Goal: Information Seeking & Learning: Check status

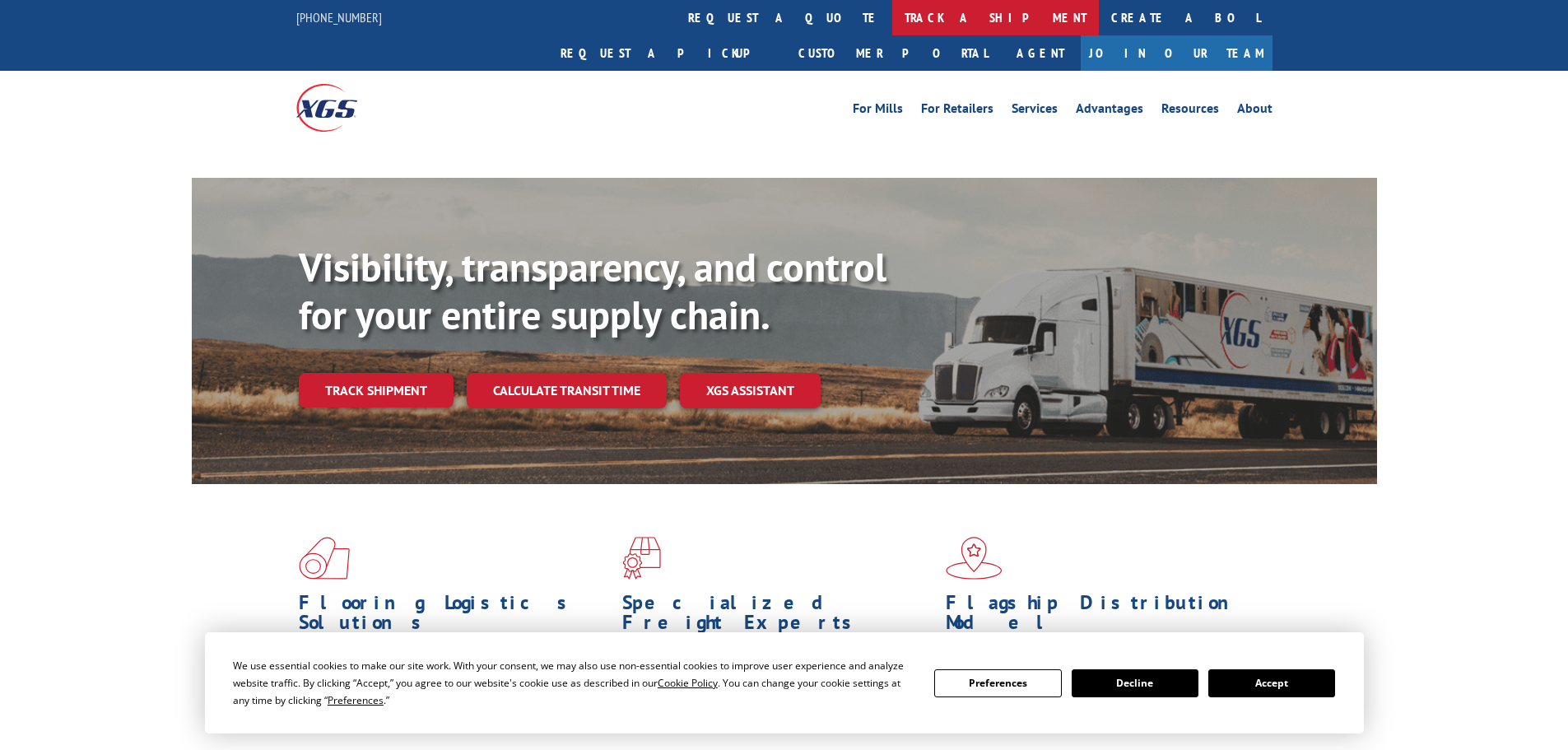
click at [893, 18] on link "track a shipment" at bounding box center [996, 18] width 207 height 35
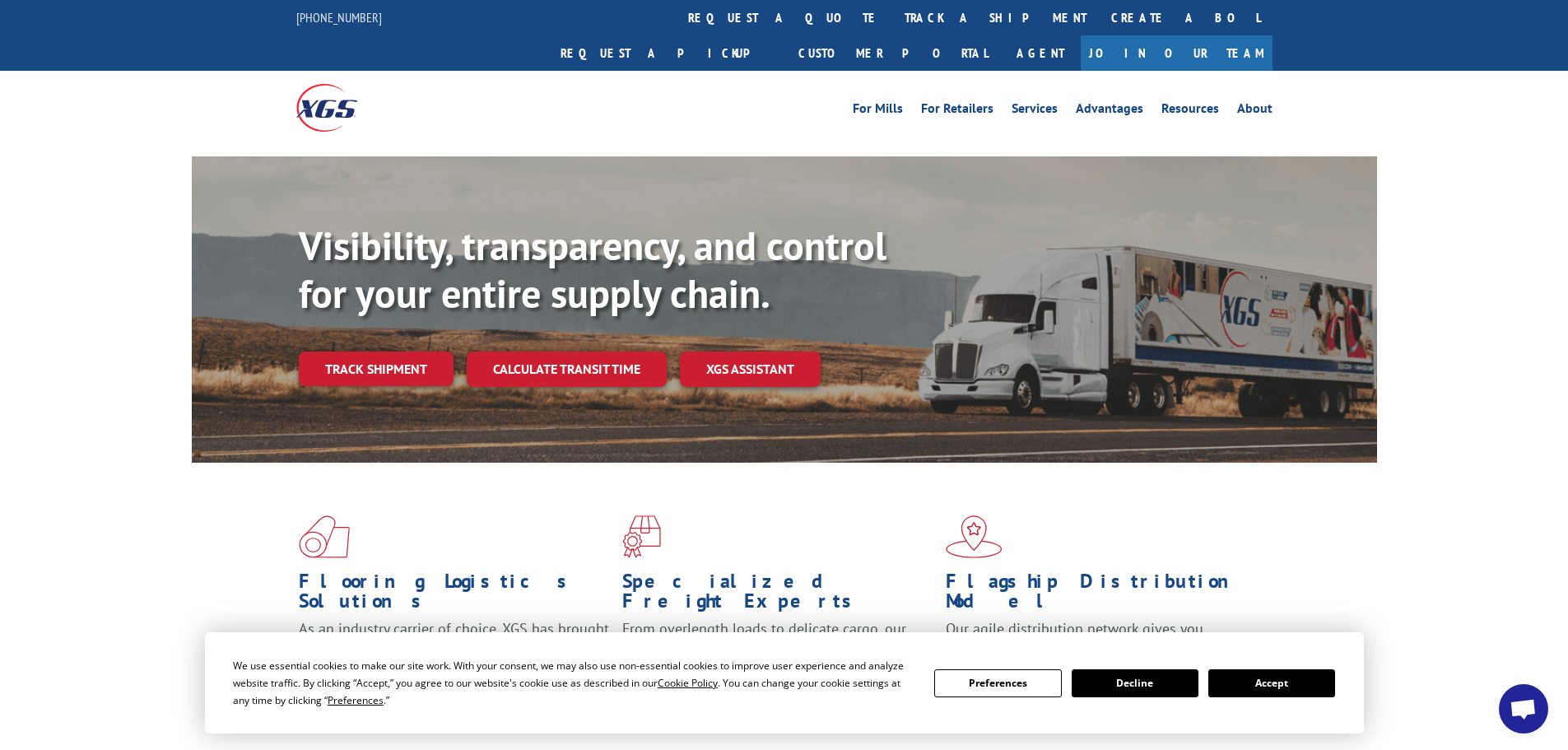
click at [1278, 671] on button "Accept" at bounding box center [1271, 683] width 127 height 28
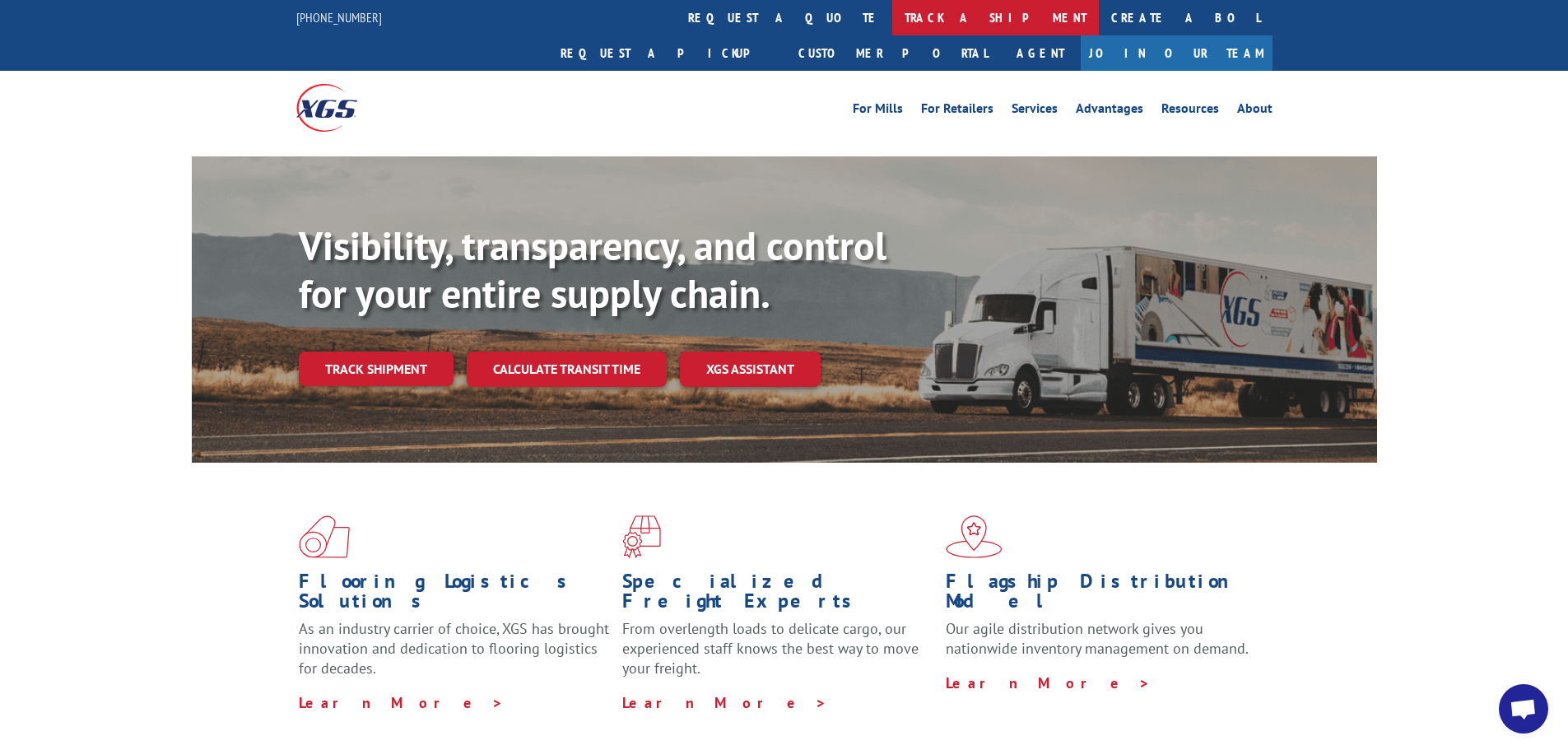
click at [893, 20] on link "track a shipment" at bounding box center [996, 18] width 207 height 35
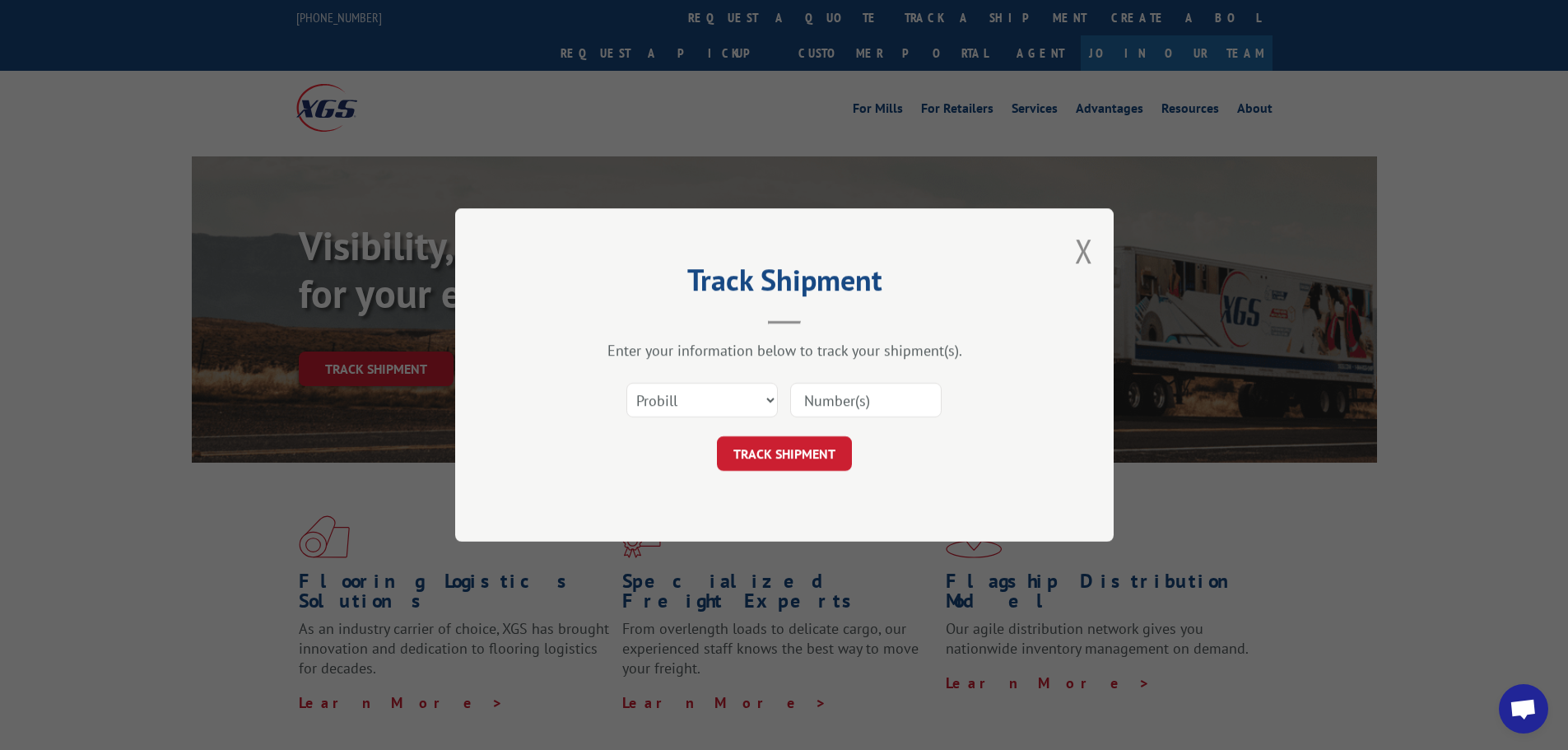
paste input "2402799"
type input "2402799"
click at [774, 459] on button "TRACK SHIPMENT" at bounding box center [784, 453] width 135 height 34
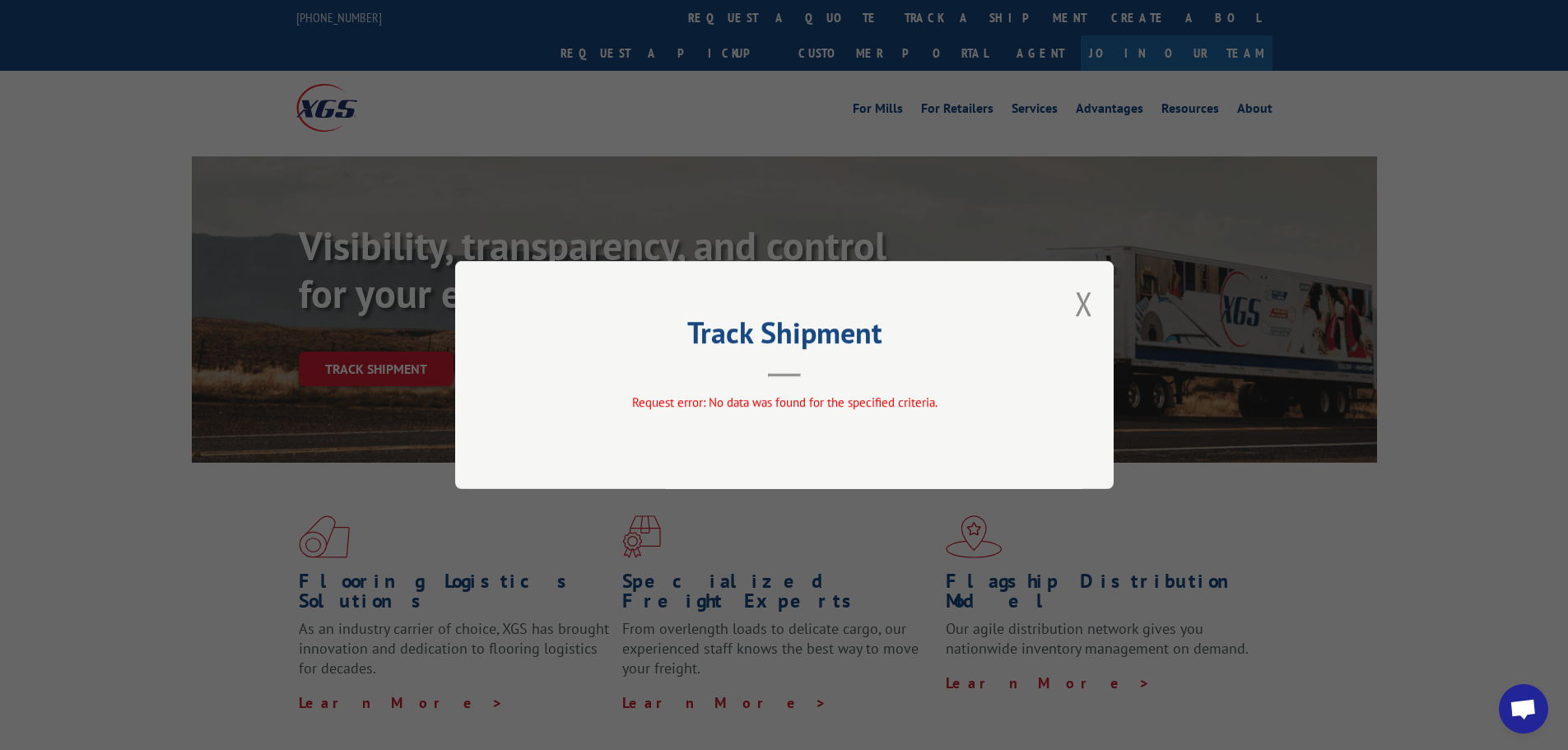
click at [1094, 304] on div "Track Shipment Request error: No data was found for the specified criteria." at bounding box center [785, 375] width 659 height 228
click at [1082, 302] on button "Close modal" at bounding box center [1084, 303] width 18 height 44
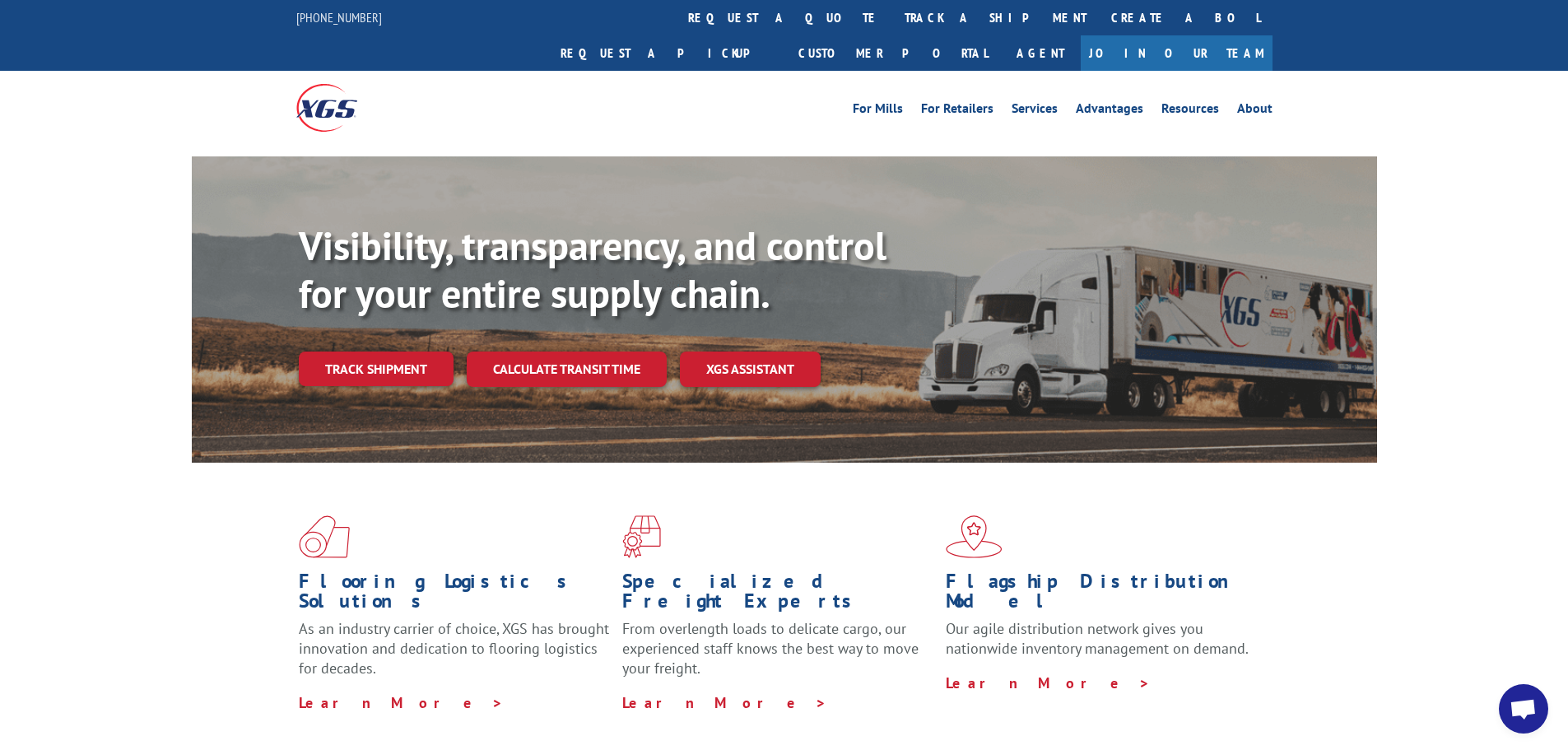
drag, startPoint x: 738, startPoint y: 23, endPoint x: 771, endPoint y: 135, distance: 116.8
click at [893, 22] on link "track a shipment" at bounding box center [996, 18] width 207 height 35
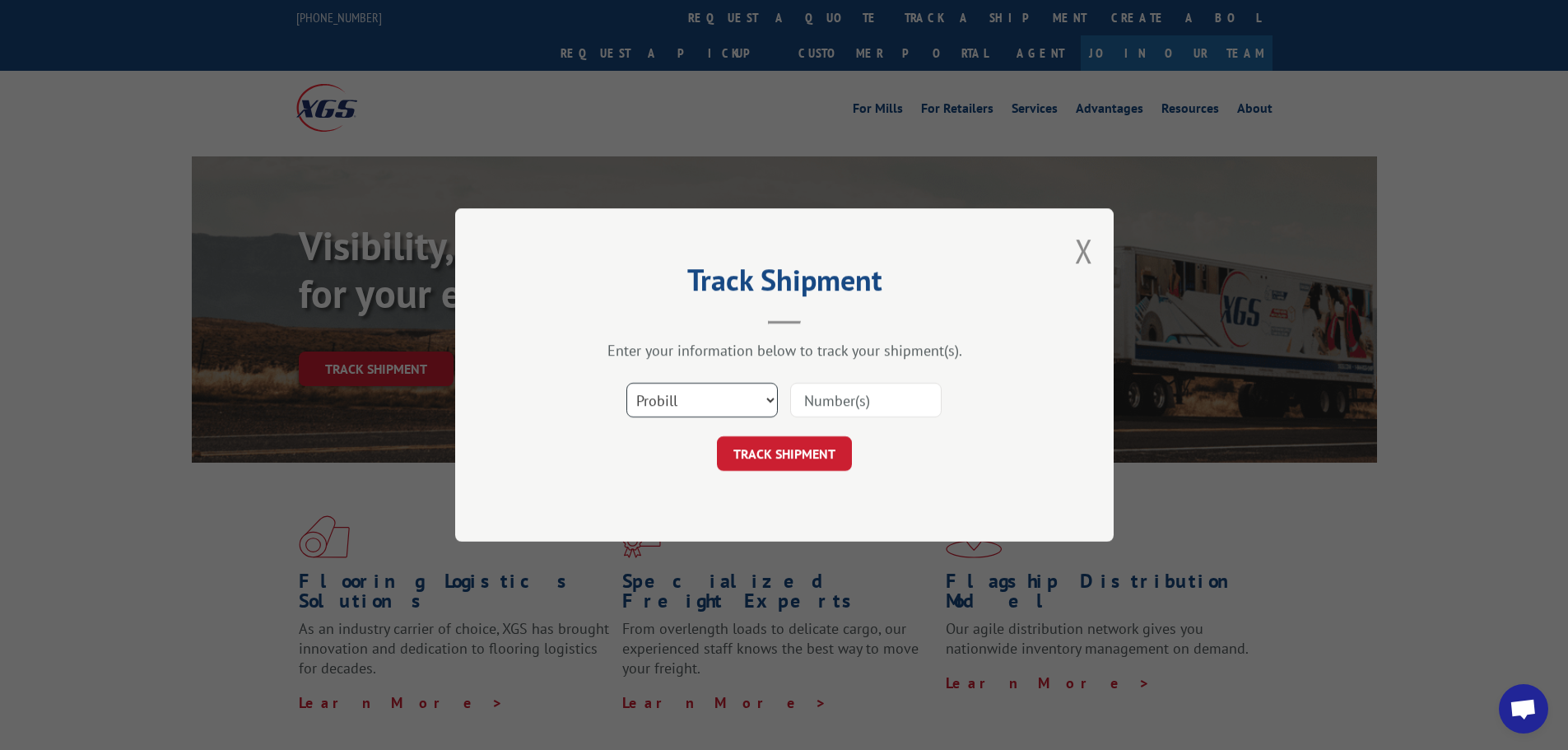
click at [718, 401] on select "Select category... Probill BOL PO" at bounding box center [702, 400] width 152 height 34
select select "bol"
click at [626, 383] on select "Select category... Probill BOL PO" at bounding box center [702, 400] width 152 height 34
paste input "2402799"
type input "2402799"
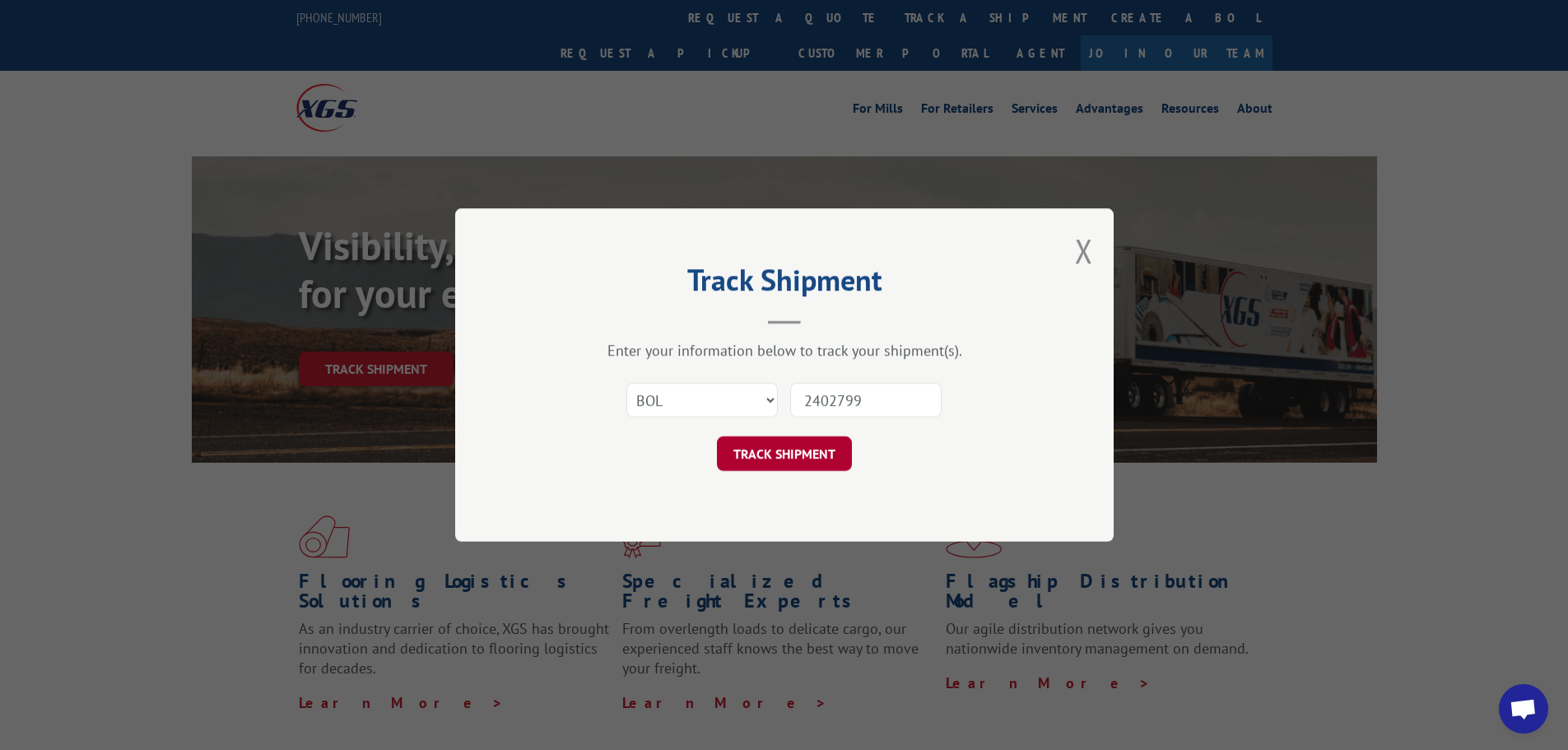
click at [799, 465] on button "TRACK SHIPMENT" at bounding box center [784, 453] width 135 height 34
